Goal: Find specific page/section: Find specific page/section

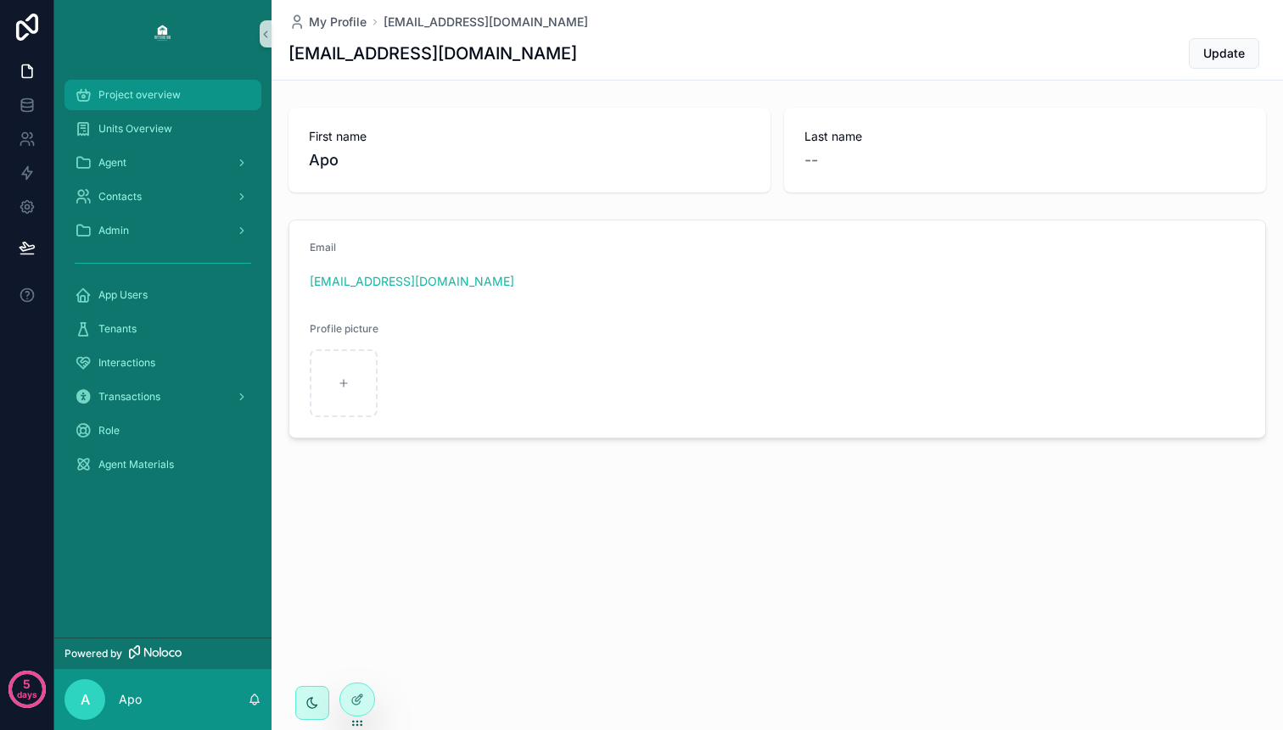
click at [165, 92] on span "Project overview" at bounding box center [139, 95] width 82 height 14
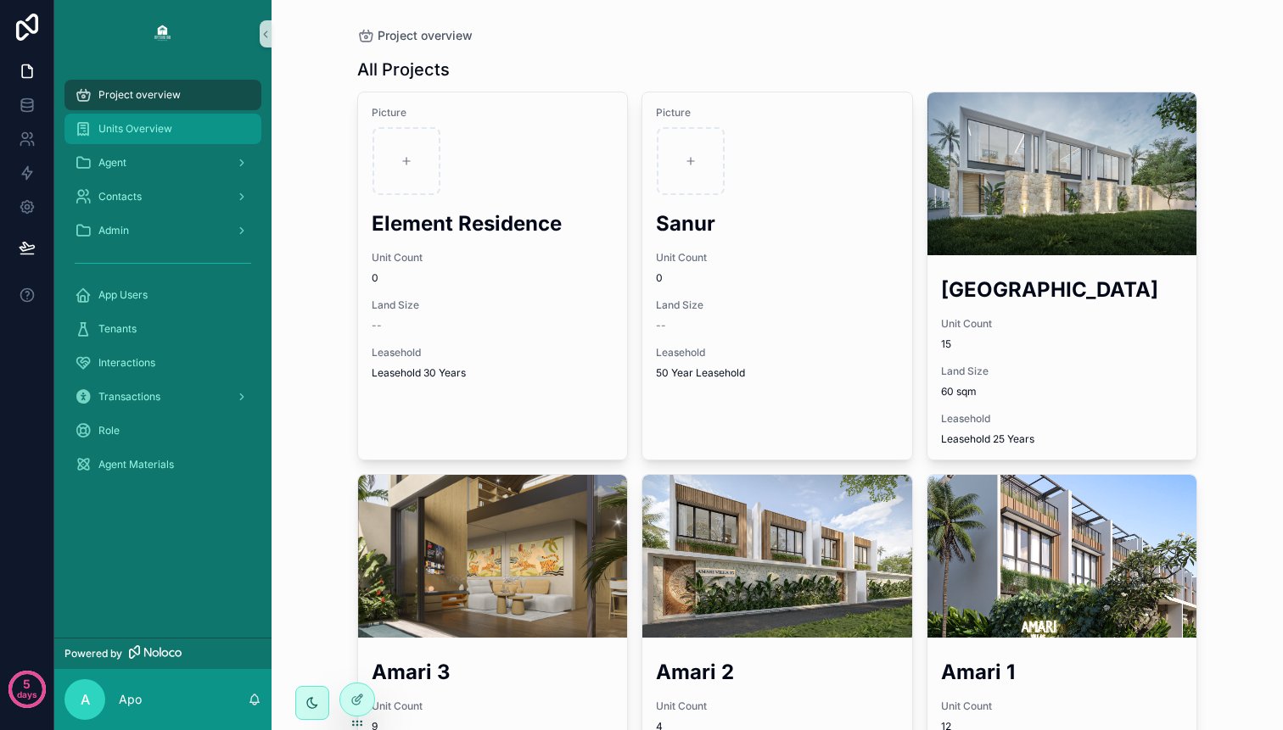
click at [175, 131] on div "Units Overview" at bounding box center [163, 128] width 176 height 27
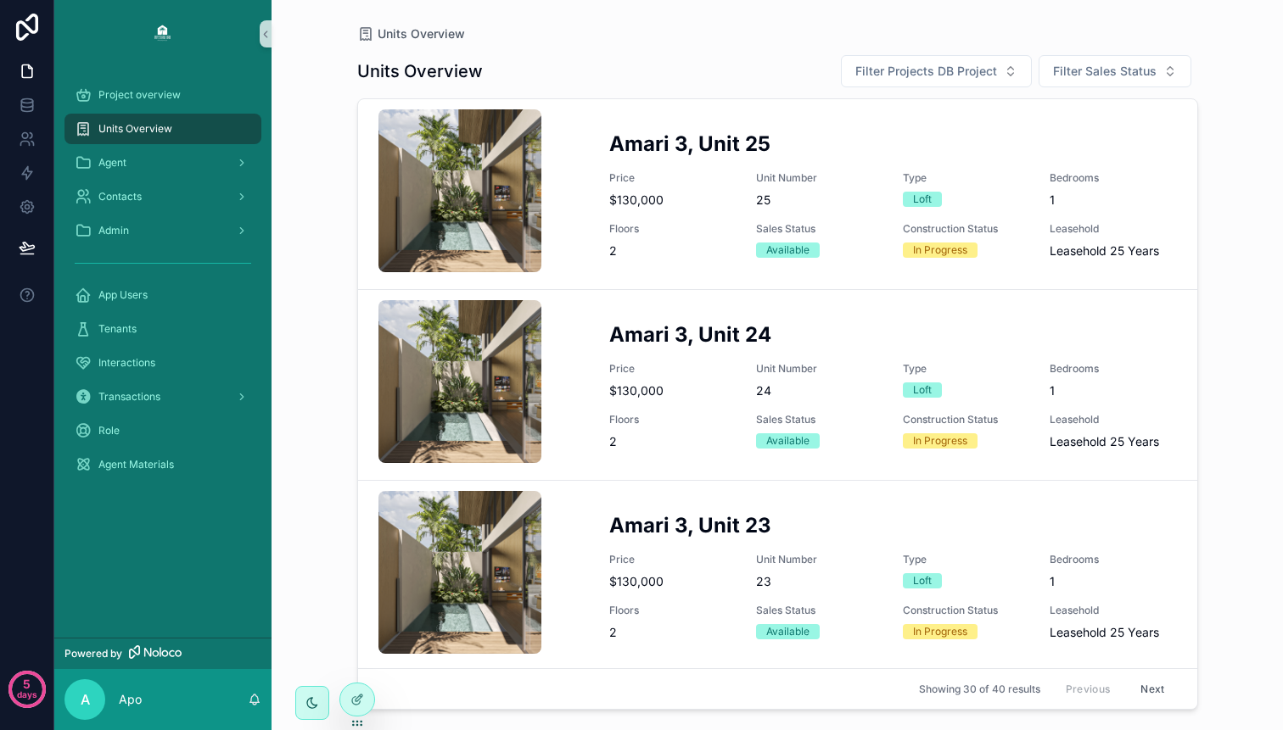
click at [330, 322] on div "Units Overview Units Overview Filter Projects DB Project Filter Sales Status Am…" at bounding box center [776, 365] width 1011 height 730
click at [187, 467] on div "Agent Materials" at bounding box center [163, 464] width 176 height 27
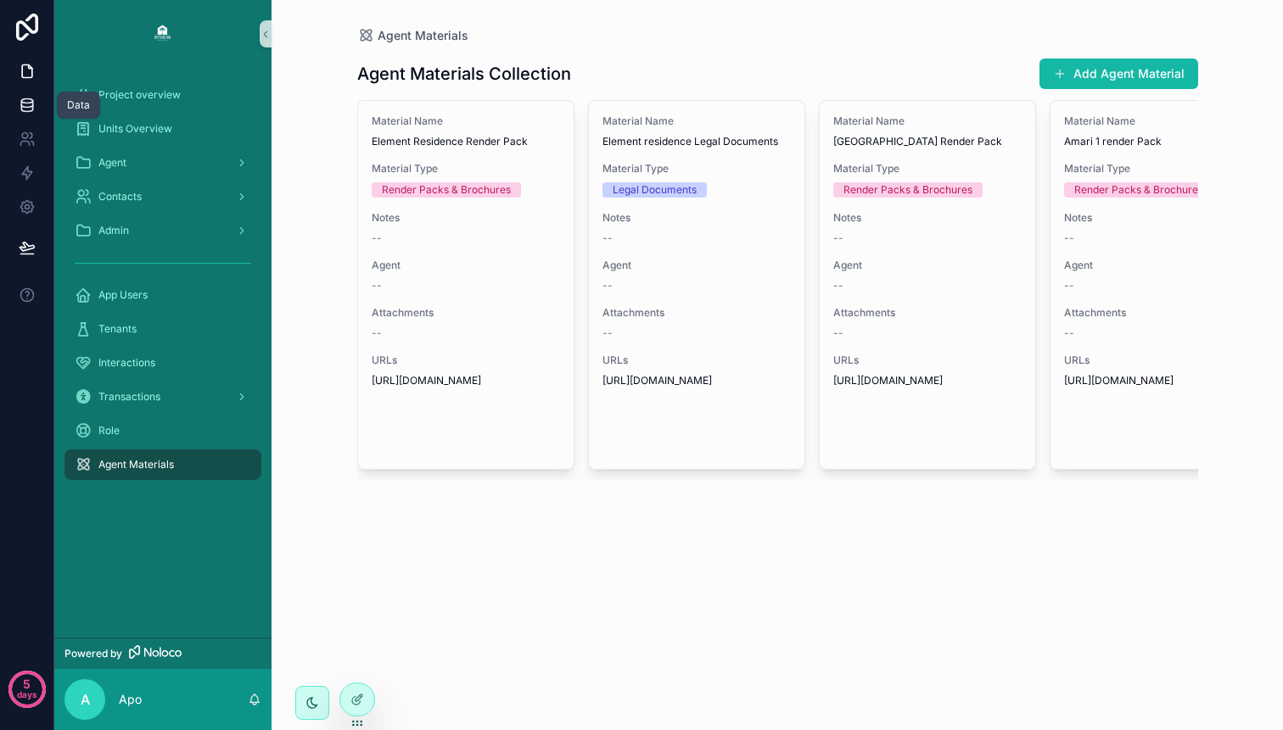
click at [36, 112] on link at bounding box center [26, 105] width 53 height 34
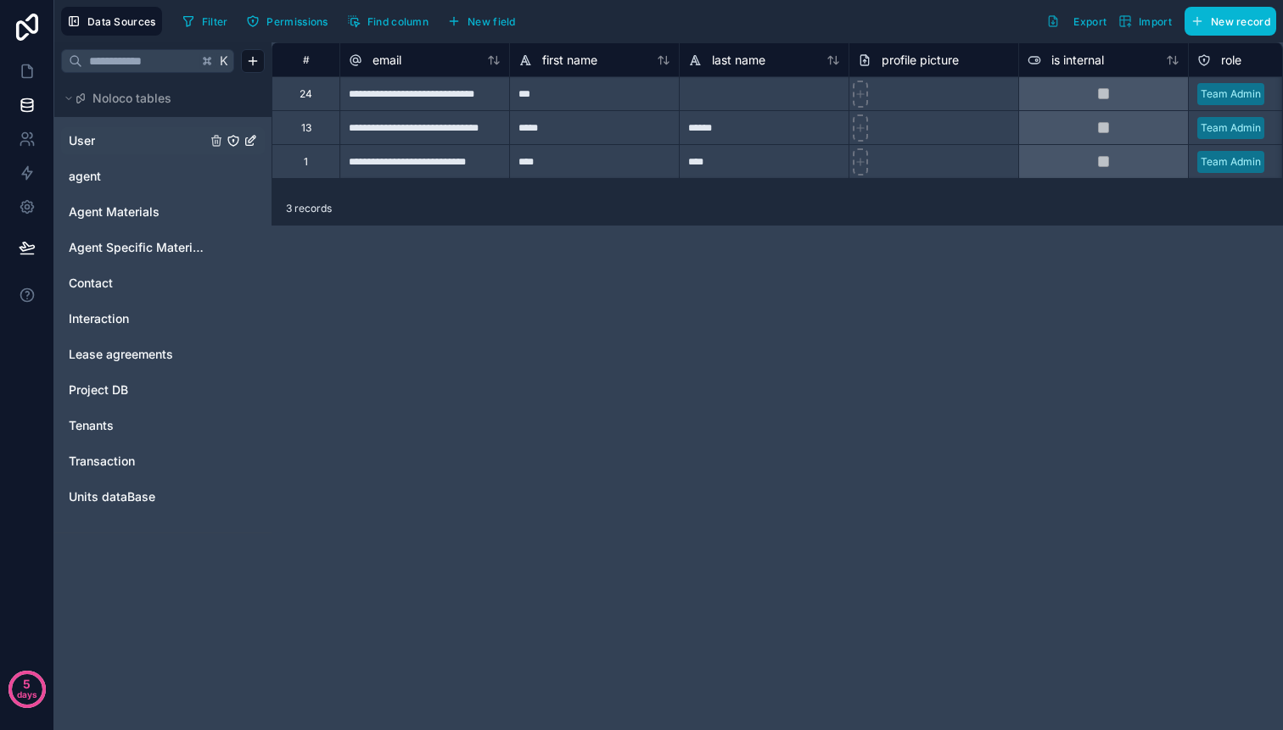
click at [97, 142] on link "User" at bounding box center [137, 140] width 137 height 17
click at [103, 182] on link "agent" at bounding box center [137, 176] width 137 height 17
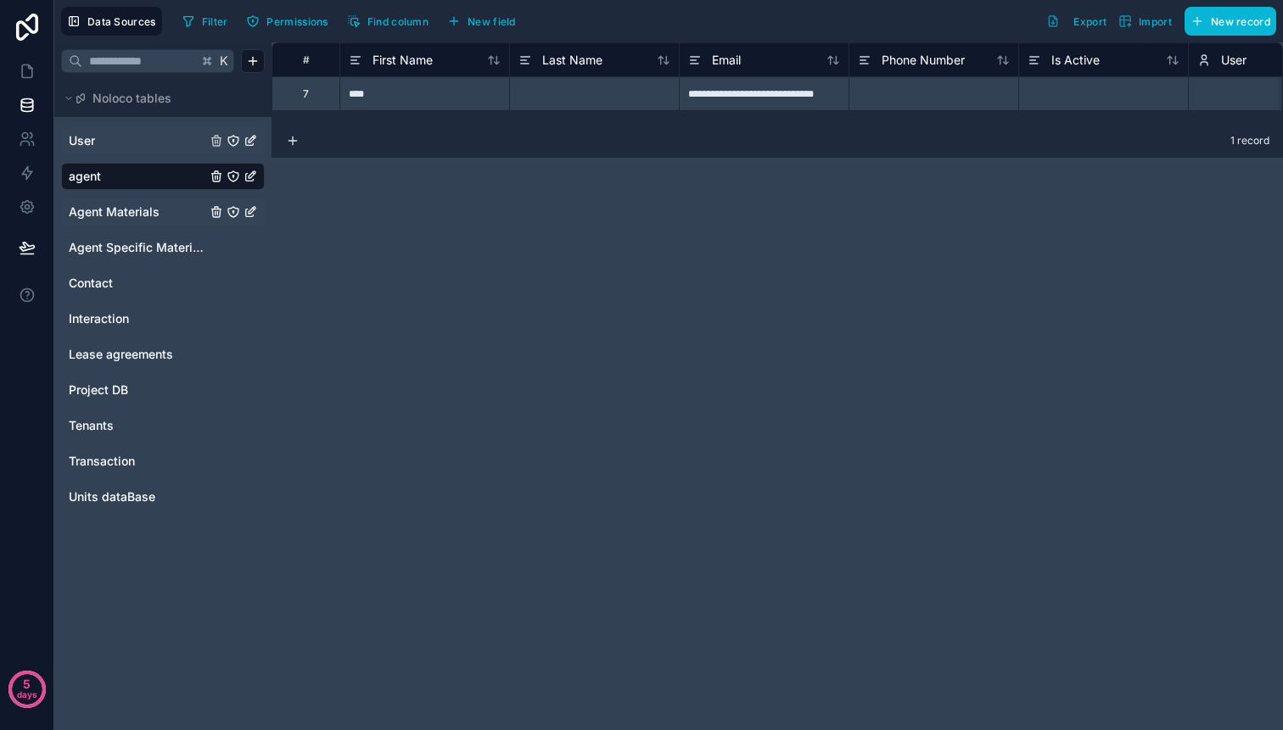
click at [123, 211] on span "Agent Materials" at bounding box center [114, 212] width 91 height 17
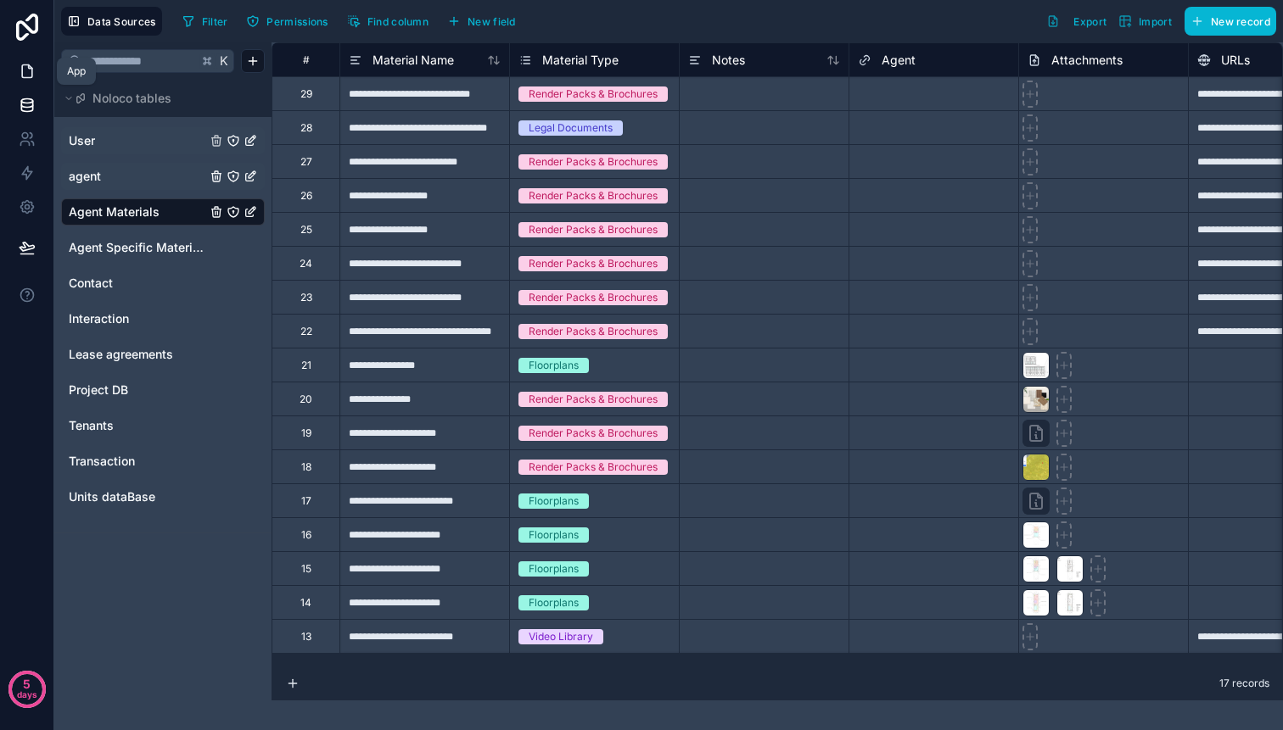
click at [38, 64] on link at bounding box center [26, 71] width 53 height 34
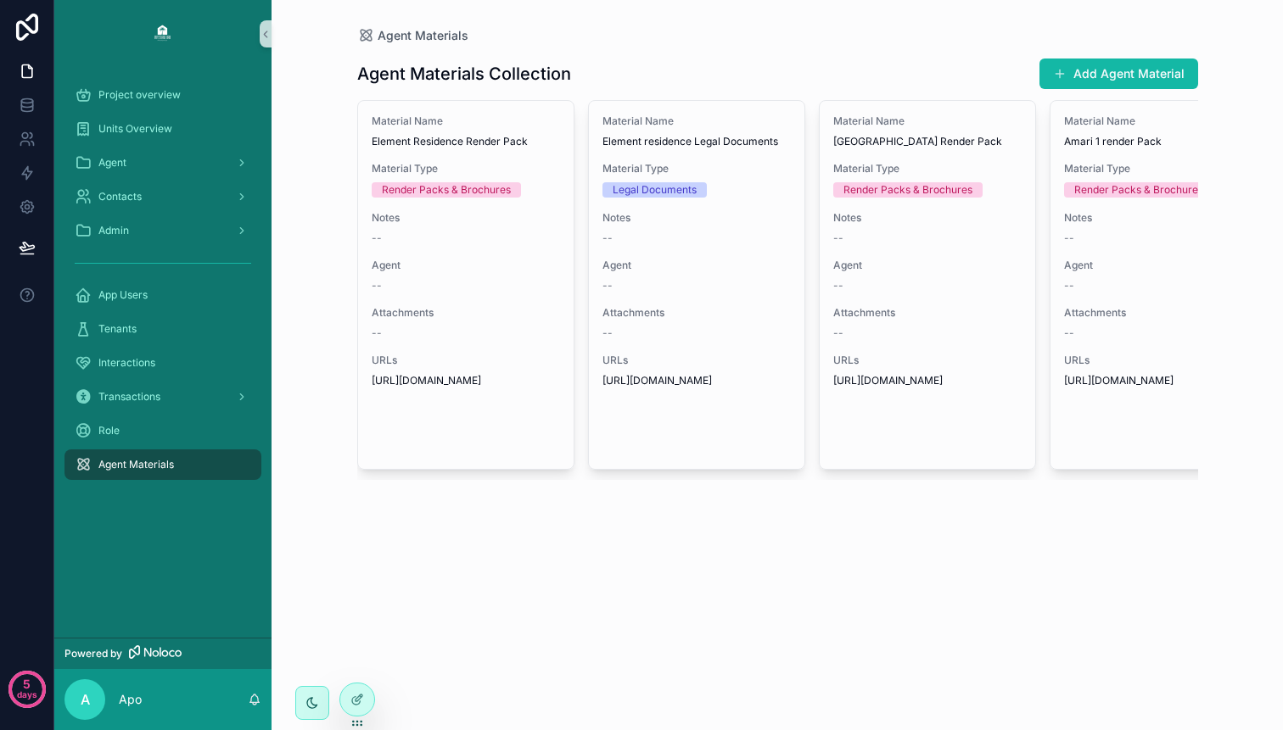
click at [442, 526] on div "Agent Materials Collection Add Agent Material Material Name Element Residence R…" at bounding box center [777, 289] width 841 height 490
click at [432, 532] on div "Agent Materials Collection Add Agent Material Material Name Element Residence R…" at bounding box center [777, 289] width 841 height 490
